Goal: Task Accomplishment & Management: Complete application form

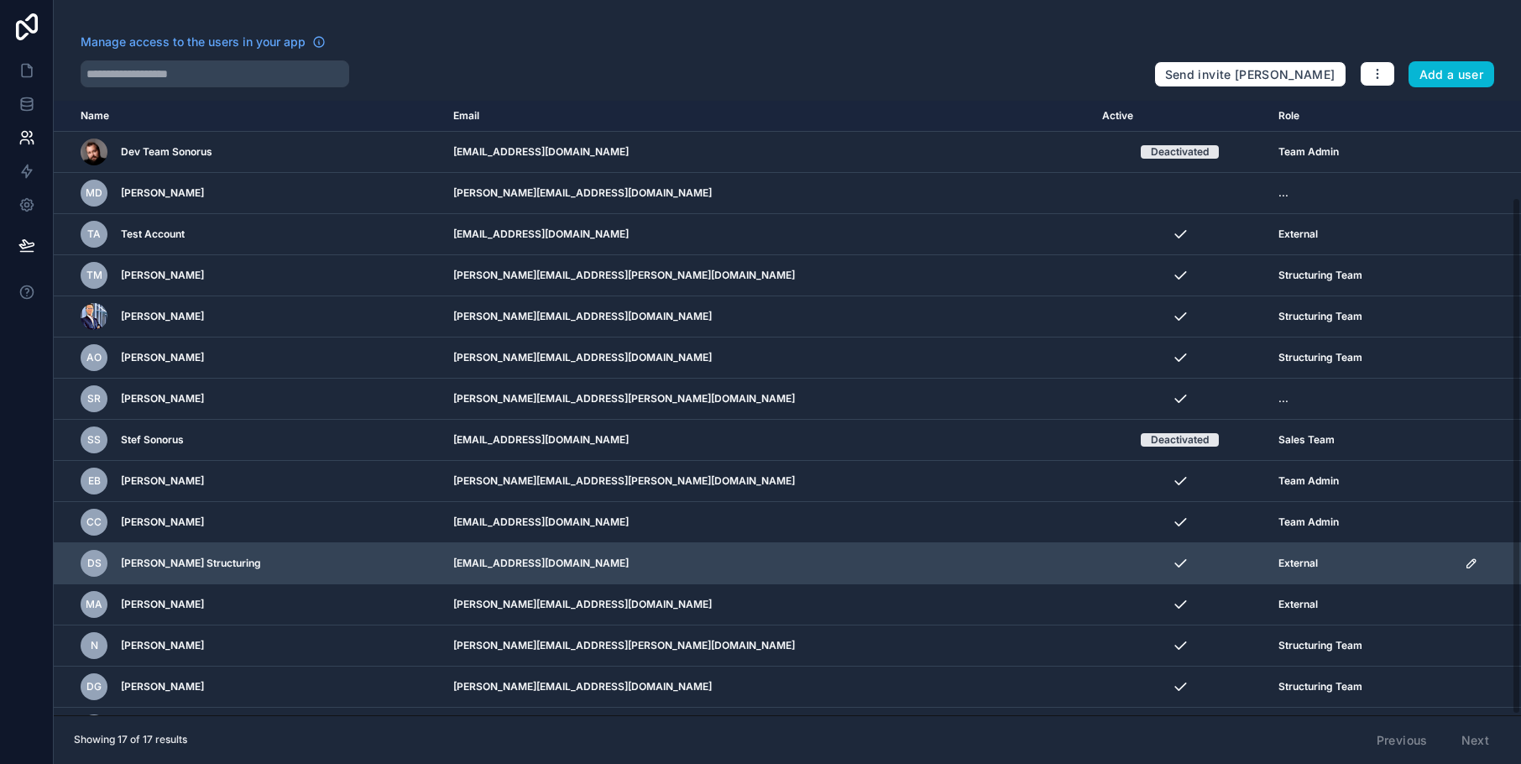
scroll to position [115, 0]
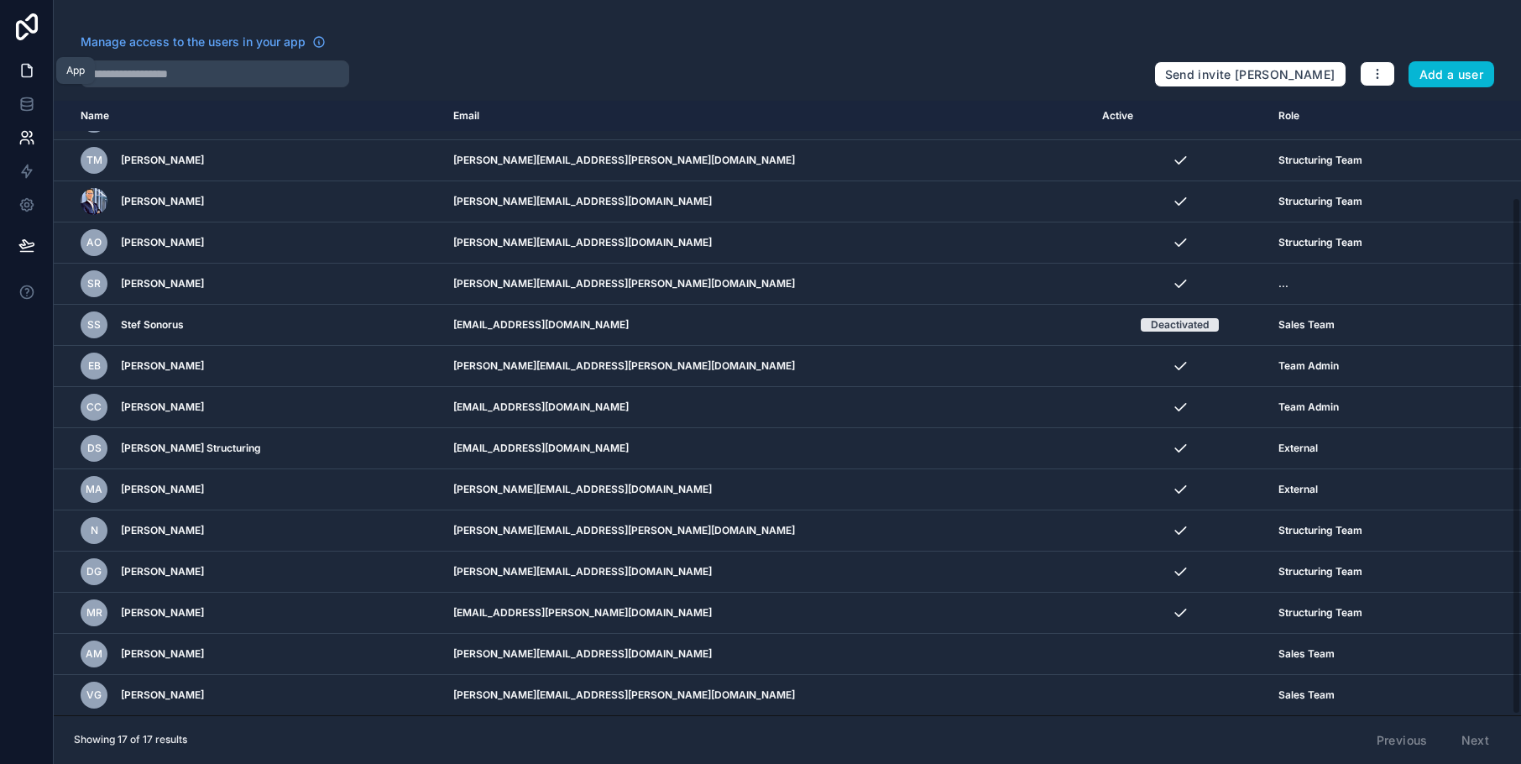
click at [32, 74] on icon at bounding box center [27, 71] width 10 height 13
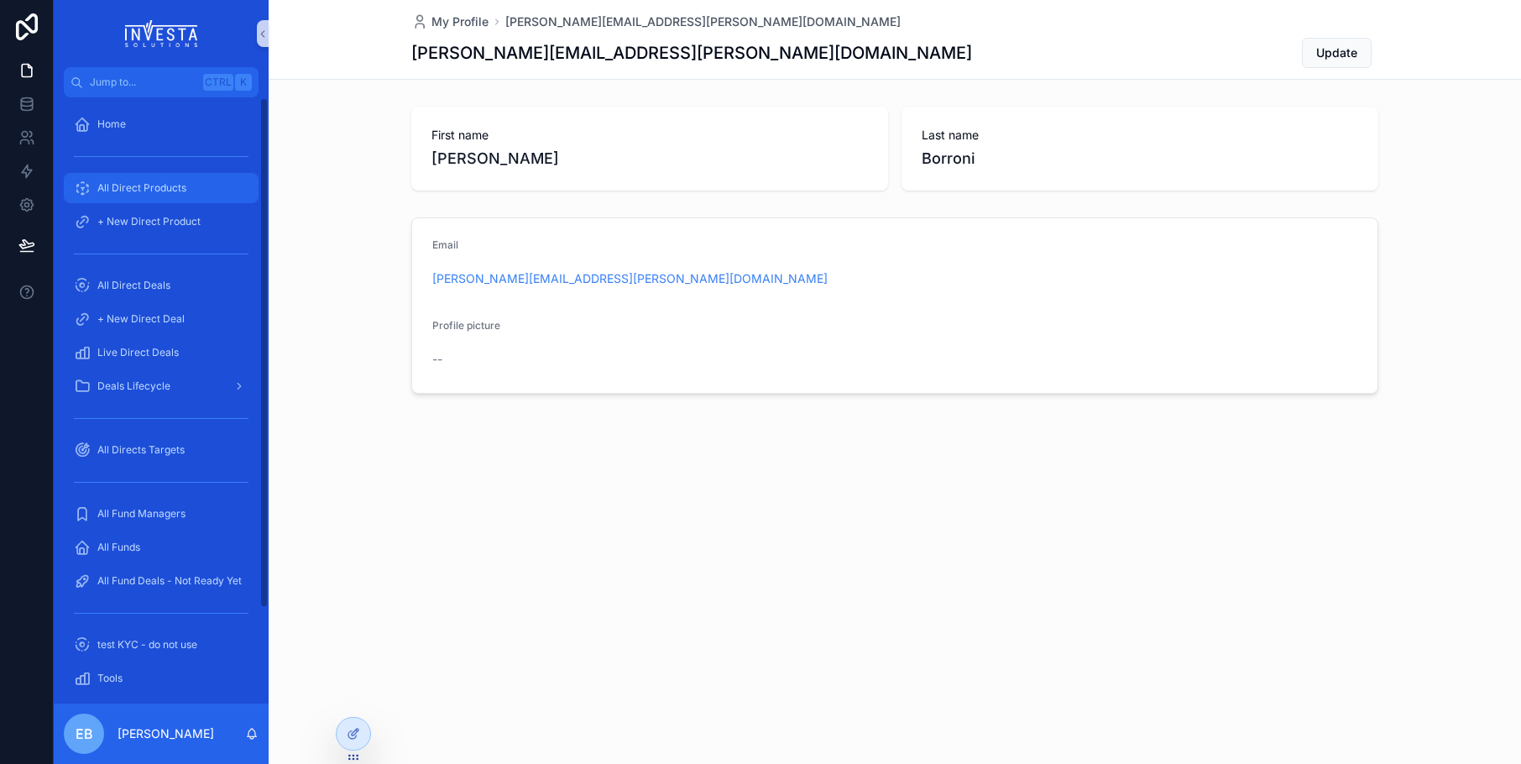
click at [128, 191] on span "All Direct Products" at bounding box center [141, 187] width 89 height 13
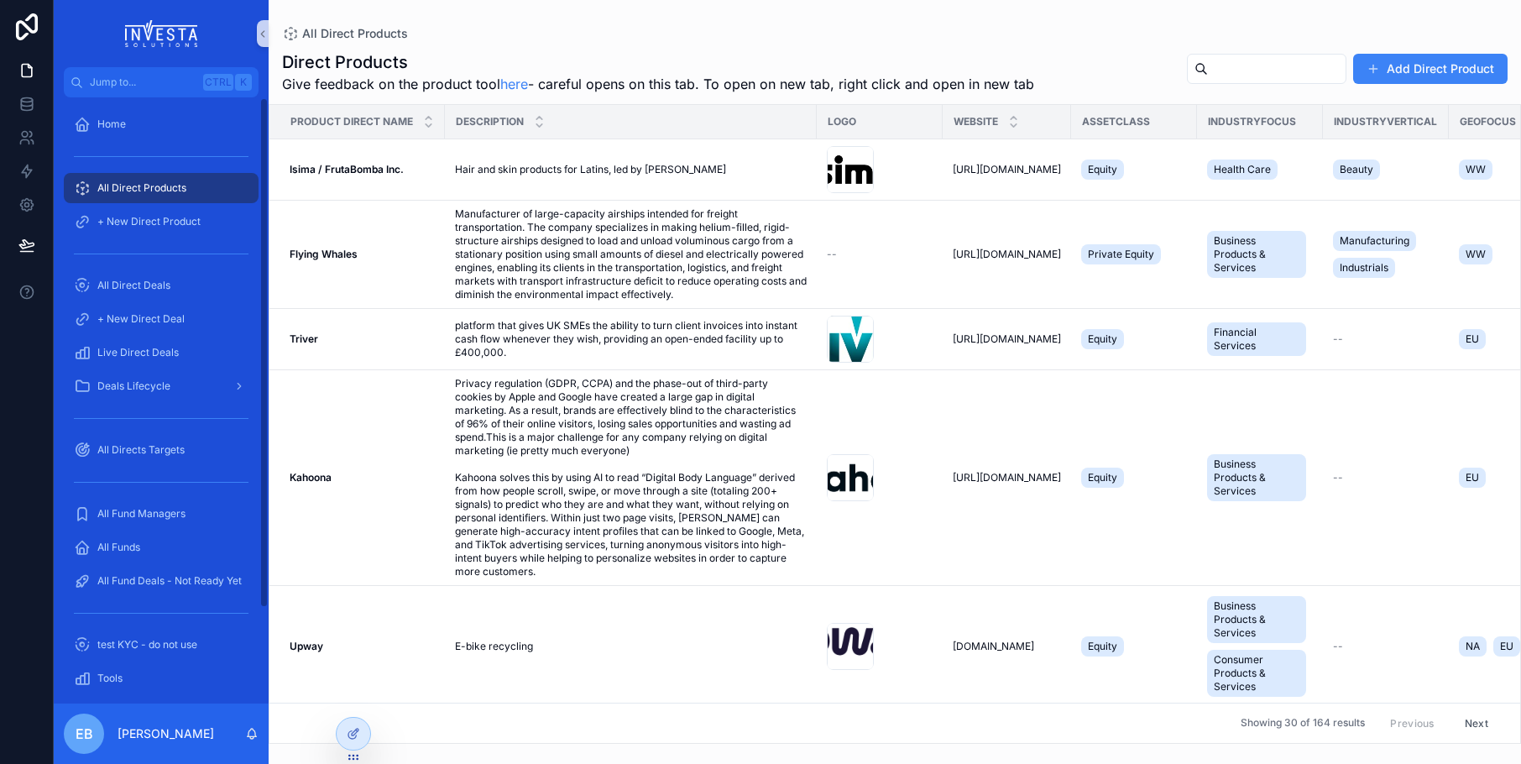
click at [150, 194] on span "All Direct Products" at bounding box center [141, 187] width 89 height 13
click at [1392, 75] on button "Add Direct Product" at bounding box center [1430, 69] width 154 height 30
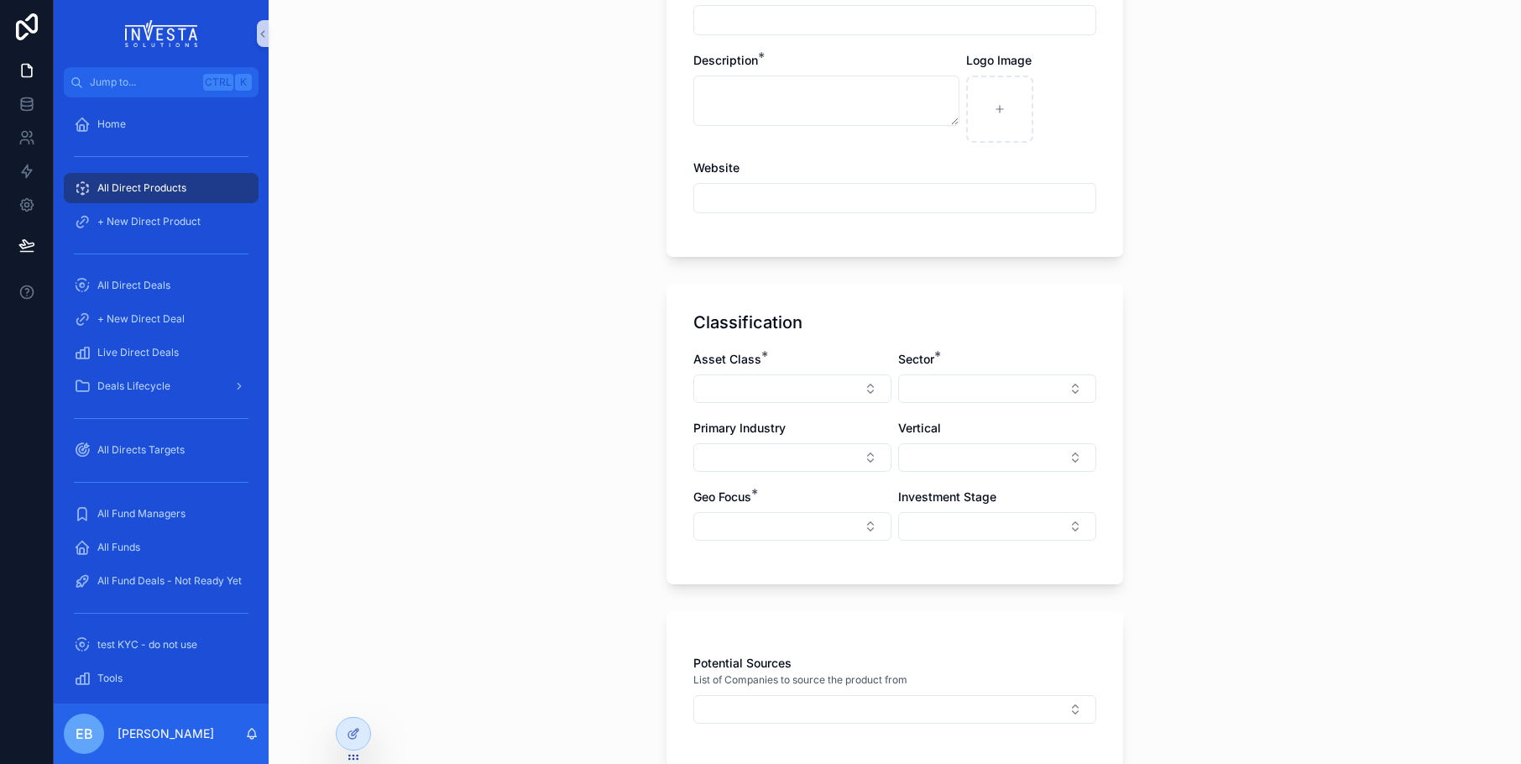
scroll to position [251, 0]
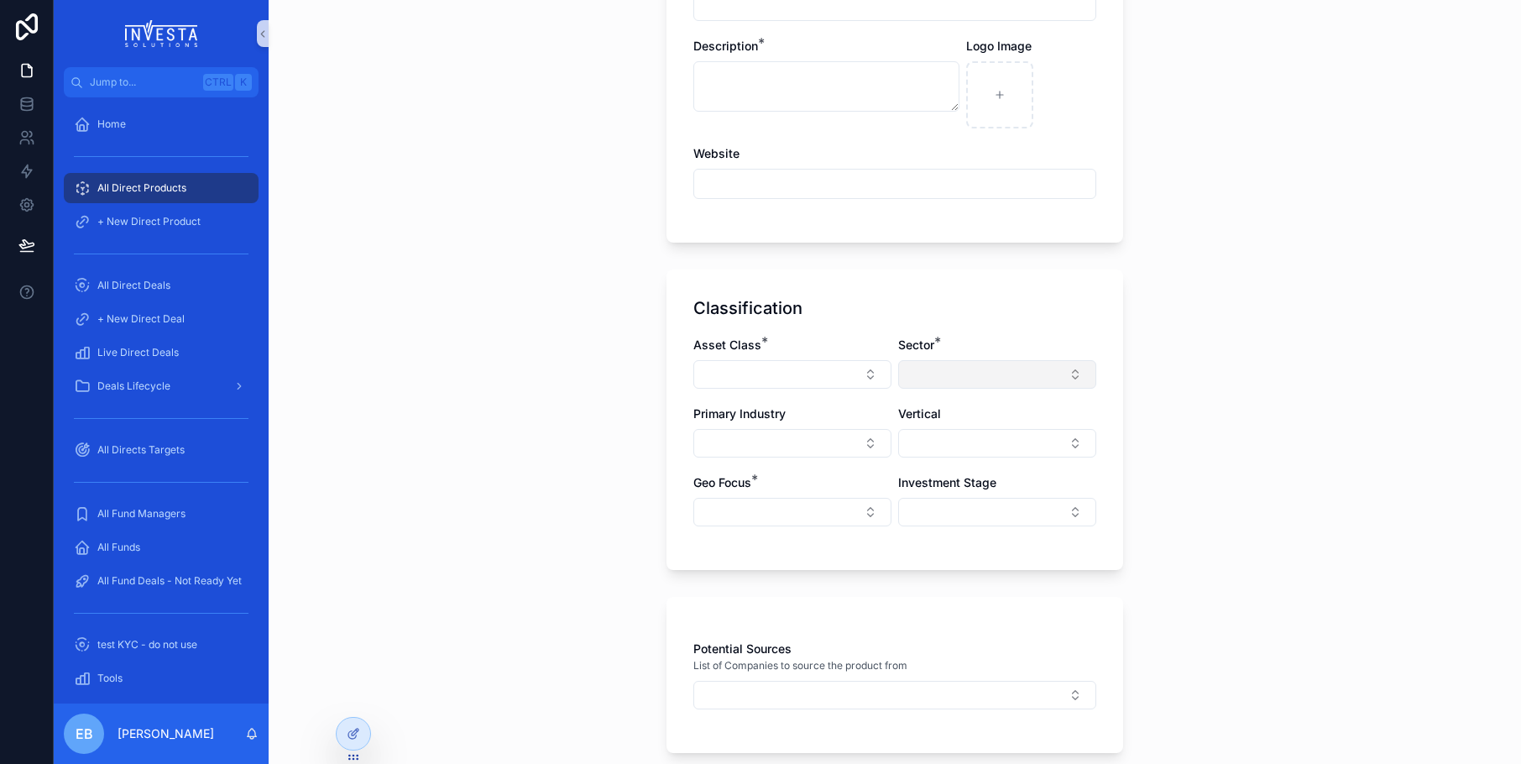
click at [1075, 371] on button "Select Button" at bounding box center [997, 374] width 198 height 29
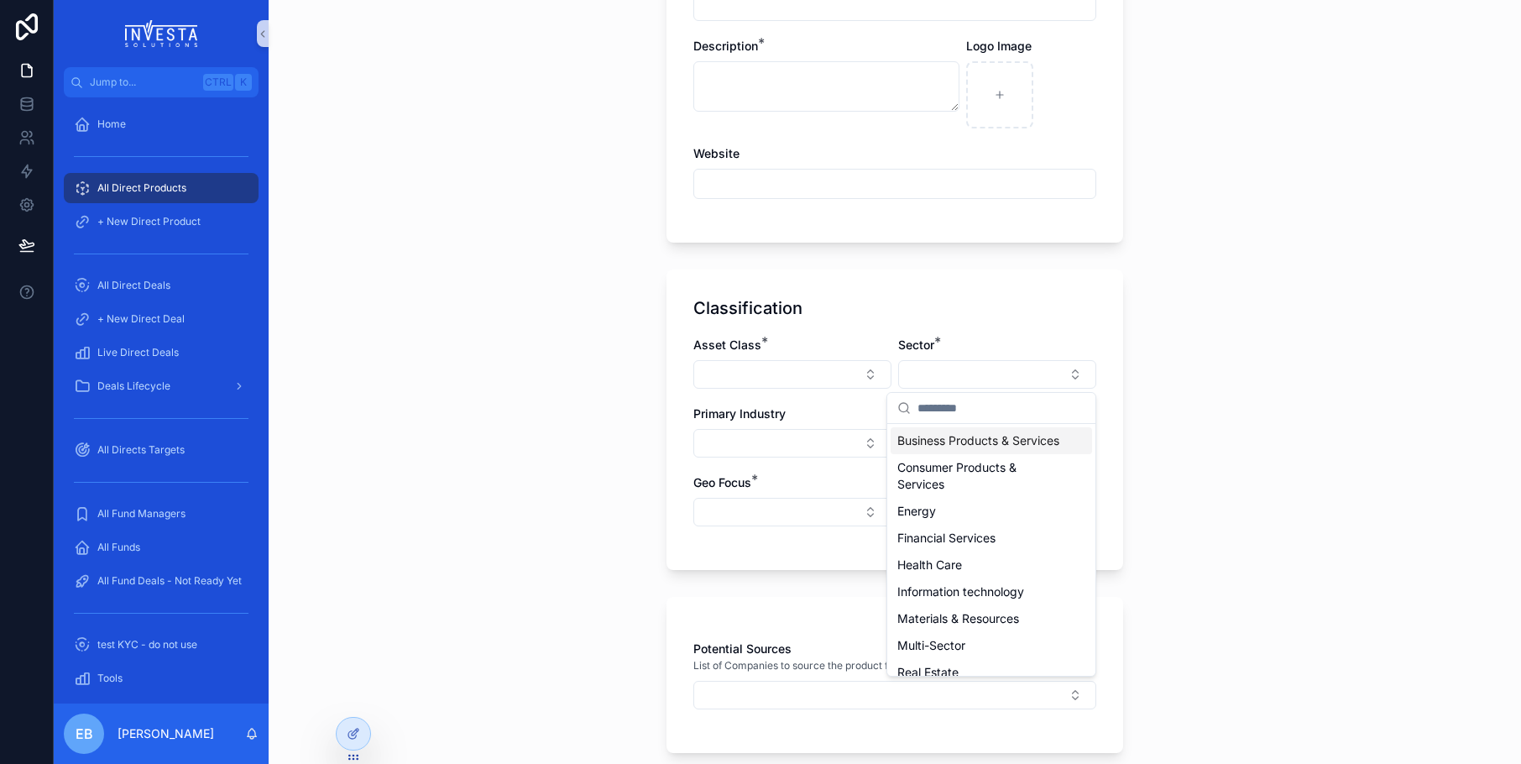
click at [1134, 342] on div "All Direct Products New Product Form New Product Form Give feedback on the prod…" at bounding box center [895, 131] width 1252 height 764
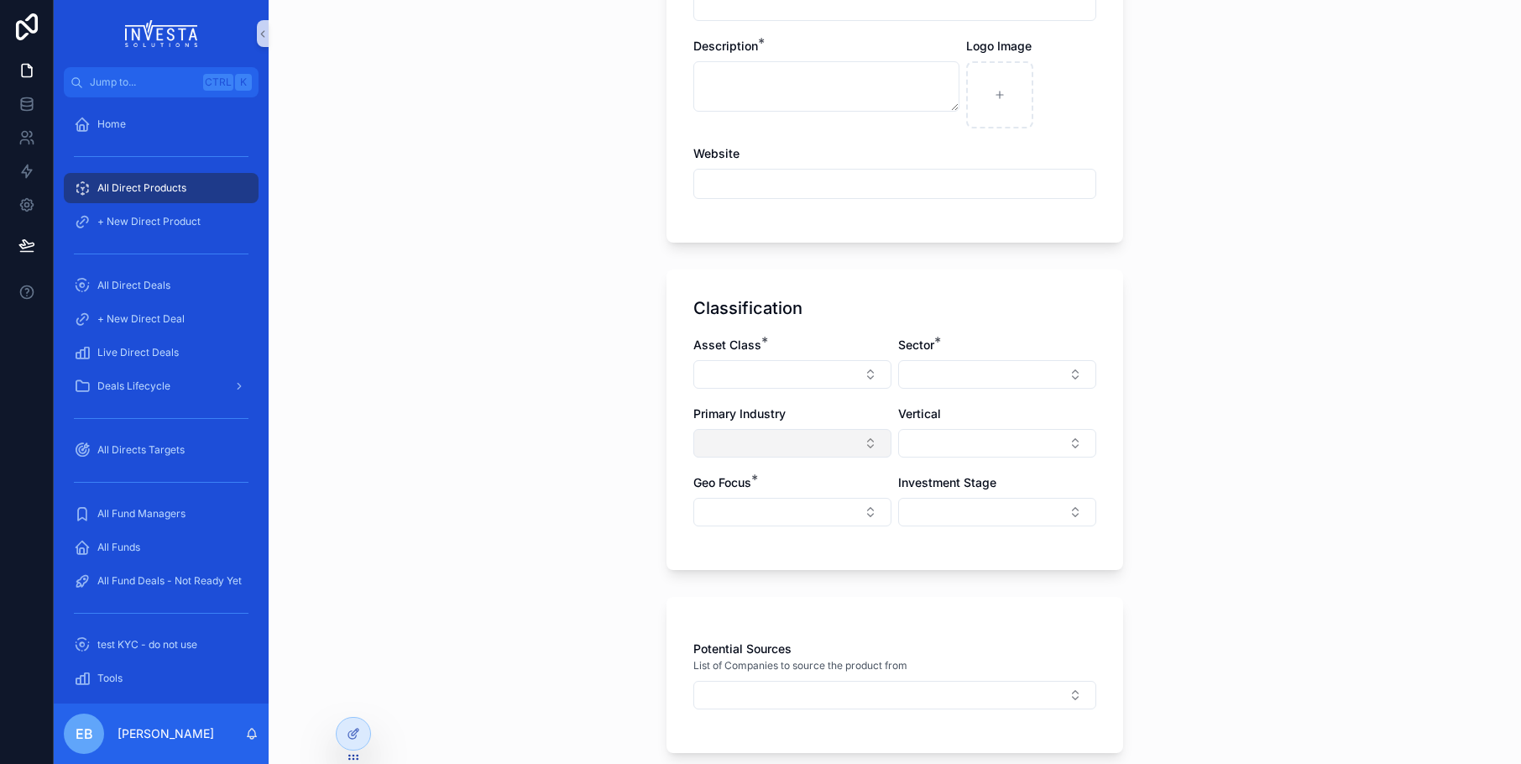
click at [868, 440] on button "Select Button" at bounding box center [792, 443] width 198 height 29
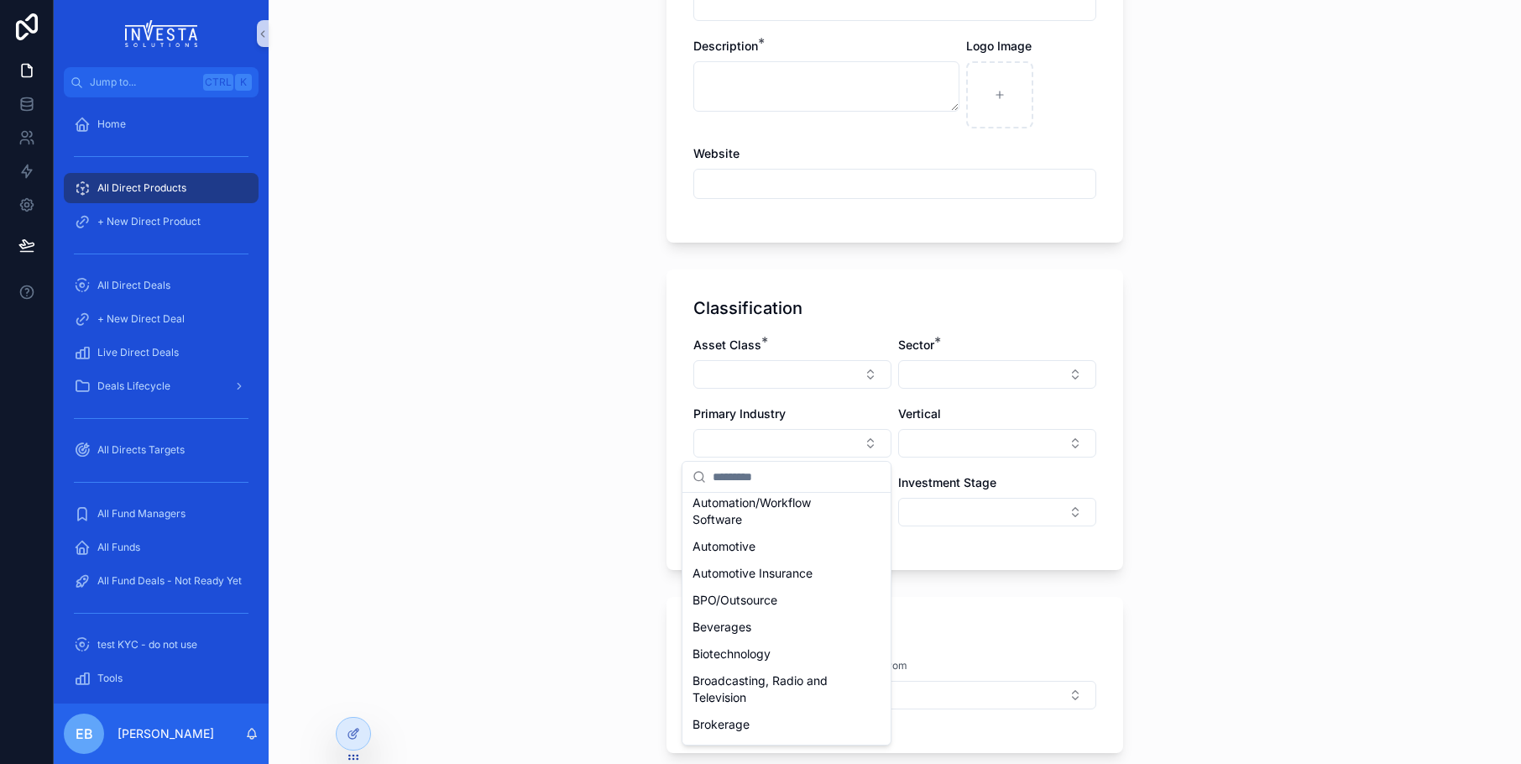
scroll to position [0, 0]
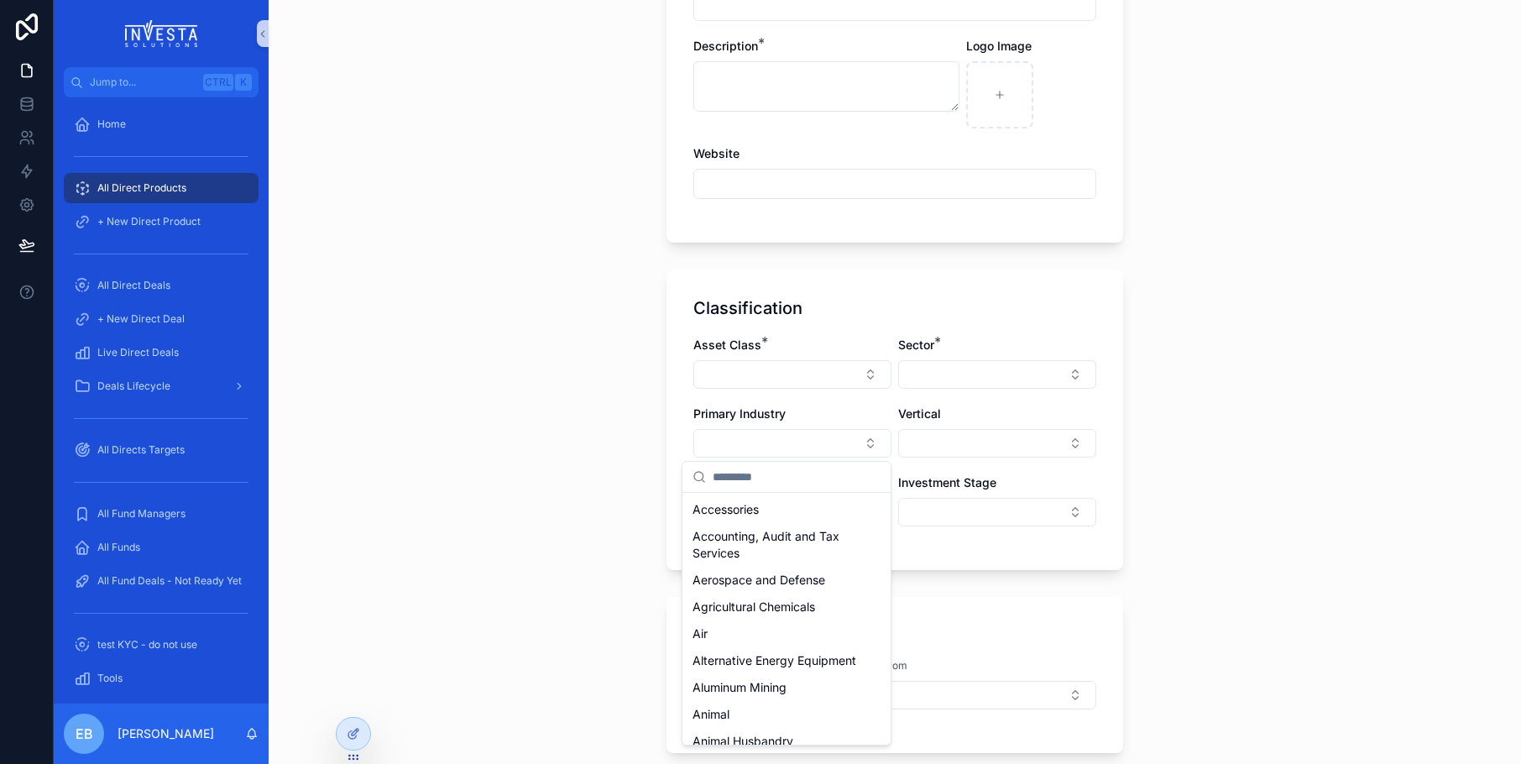
click at [1229, 394] on div "All Direct Products New Product Form New Product Form Give feedback on the prod…" at bounding box center [895, 131] width 1252 height 764
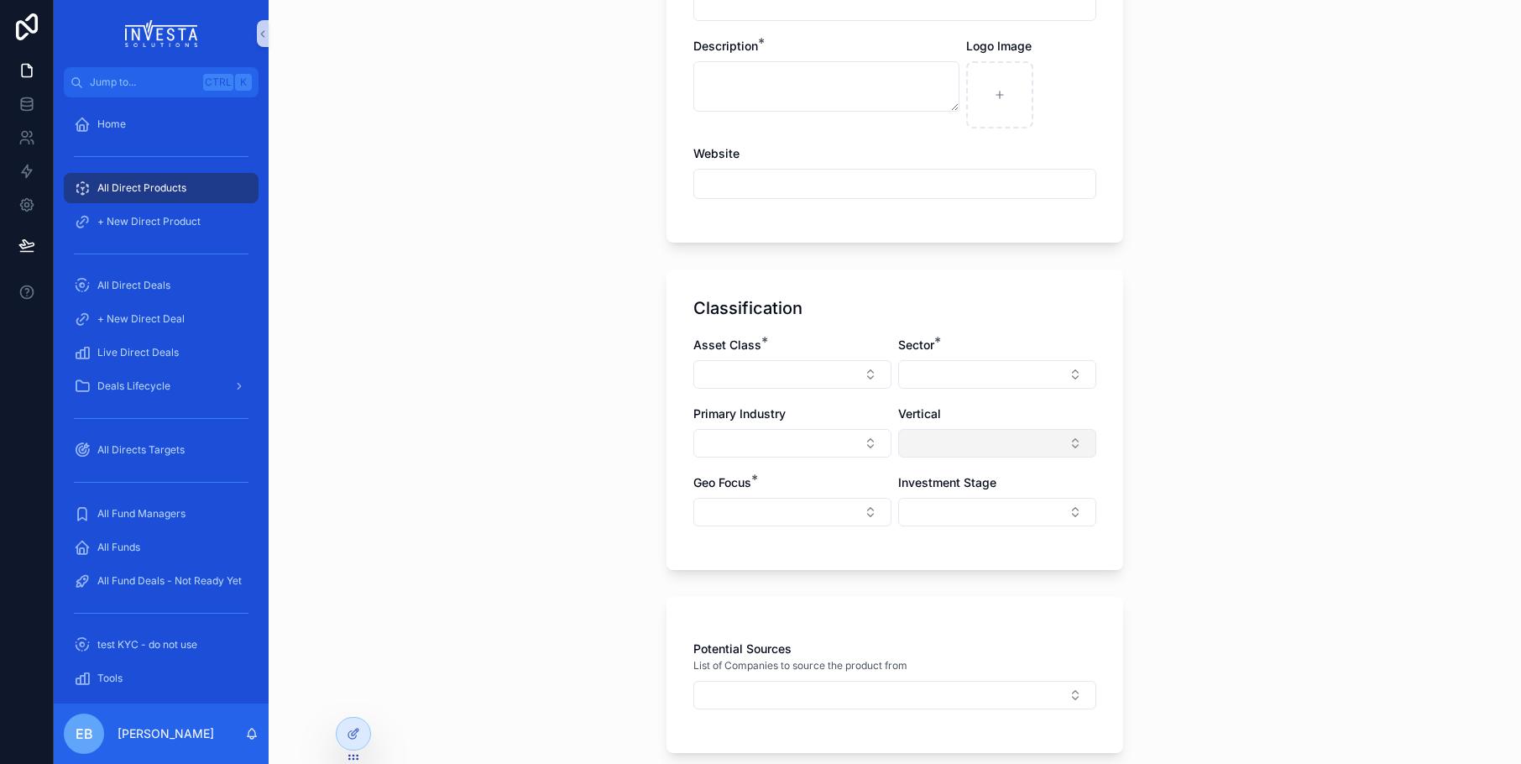
click at [1075, 441] on button "Select Button" at bounding box center [997, 443] width 198 height 29
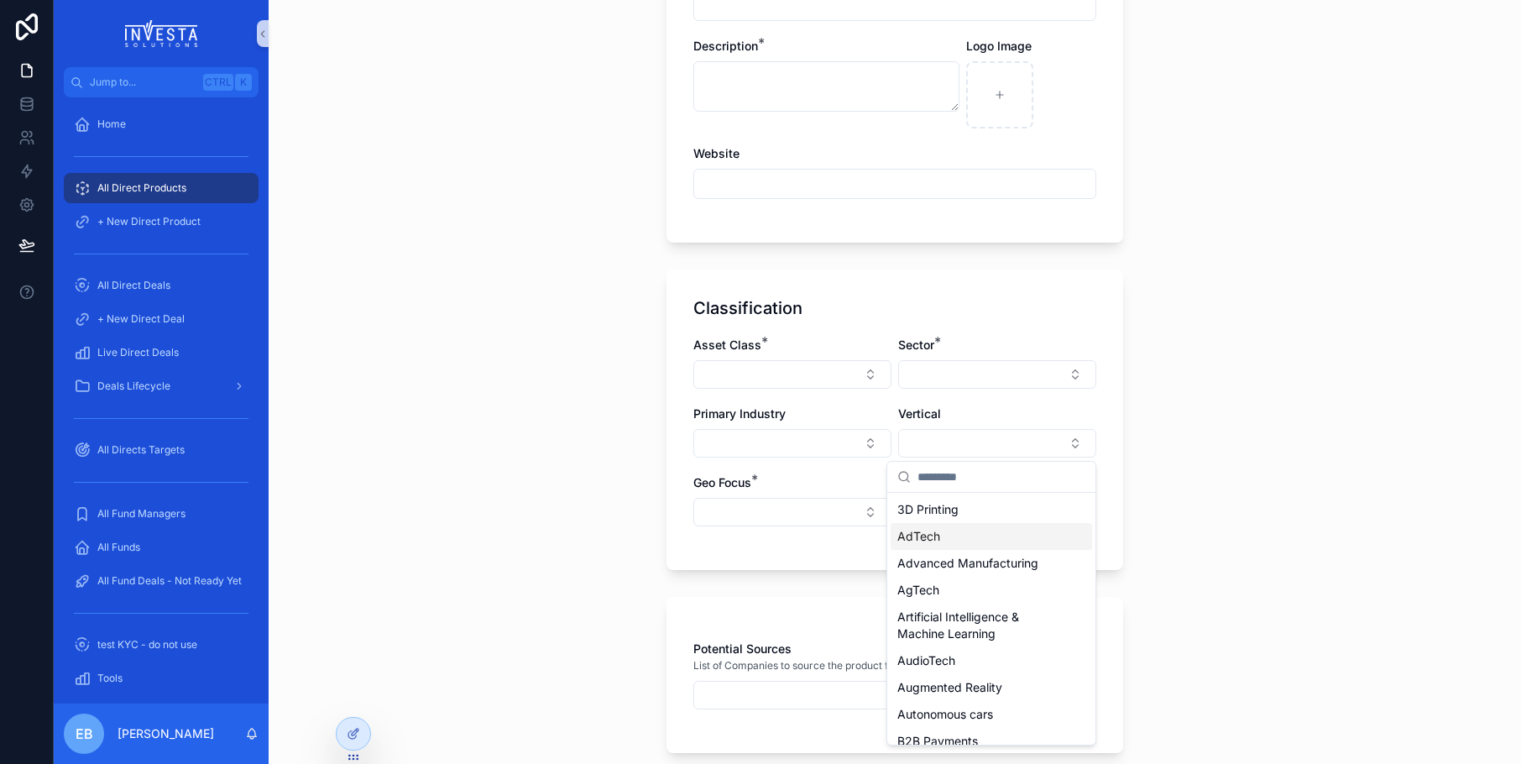
click at [1181, 380] on div "All Direct Products New Product Form New Product Form Give feedback on the prod…" at bounding box center [895, 131] width 1252 height 764
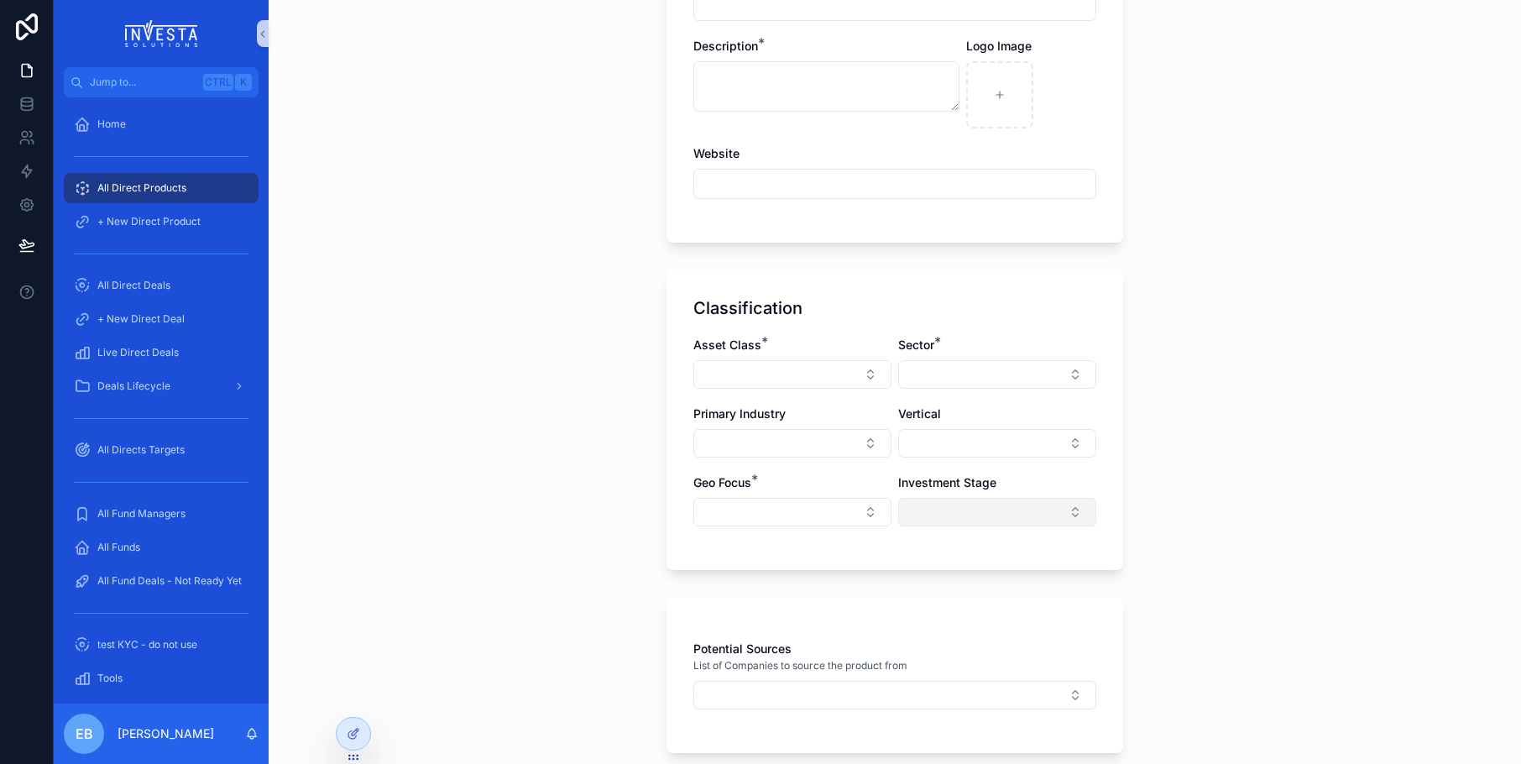
click at [1072, 520] on button "Select Button" at bounding box center [997, 512] width 198 height 29
